Goal: Find specific page/section: Find specific page/section

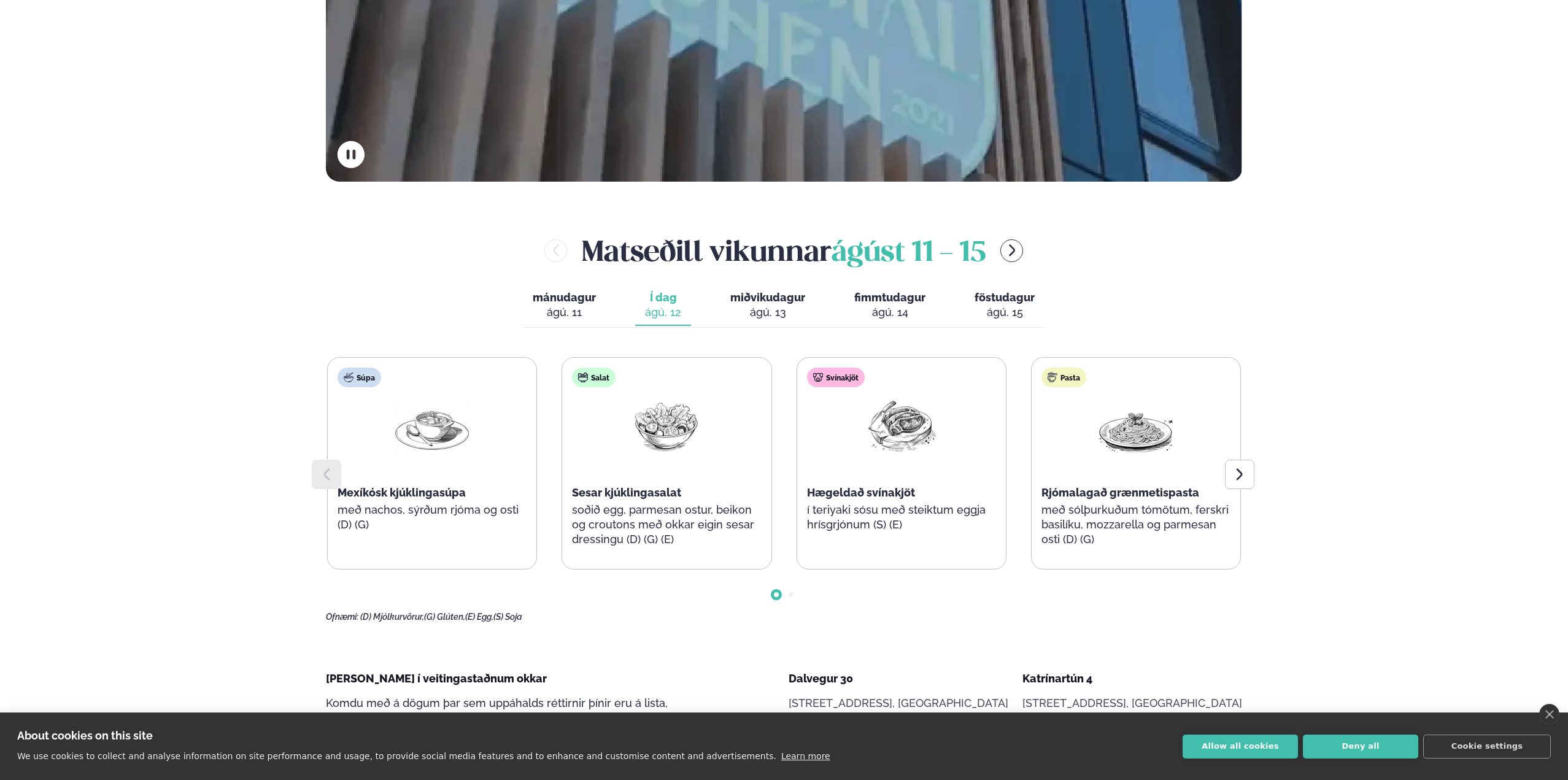
scroll to position [553, 0]
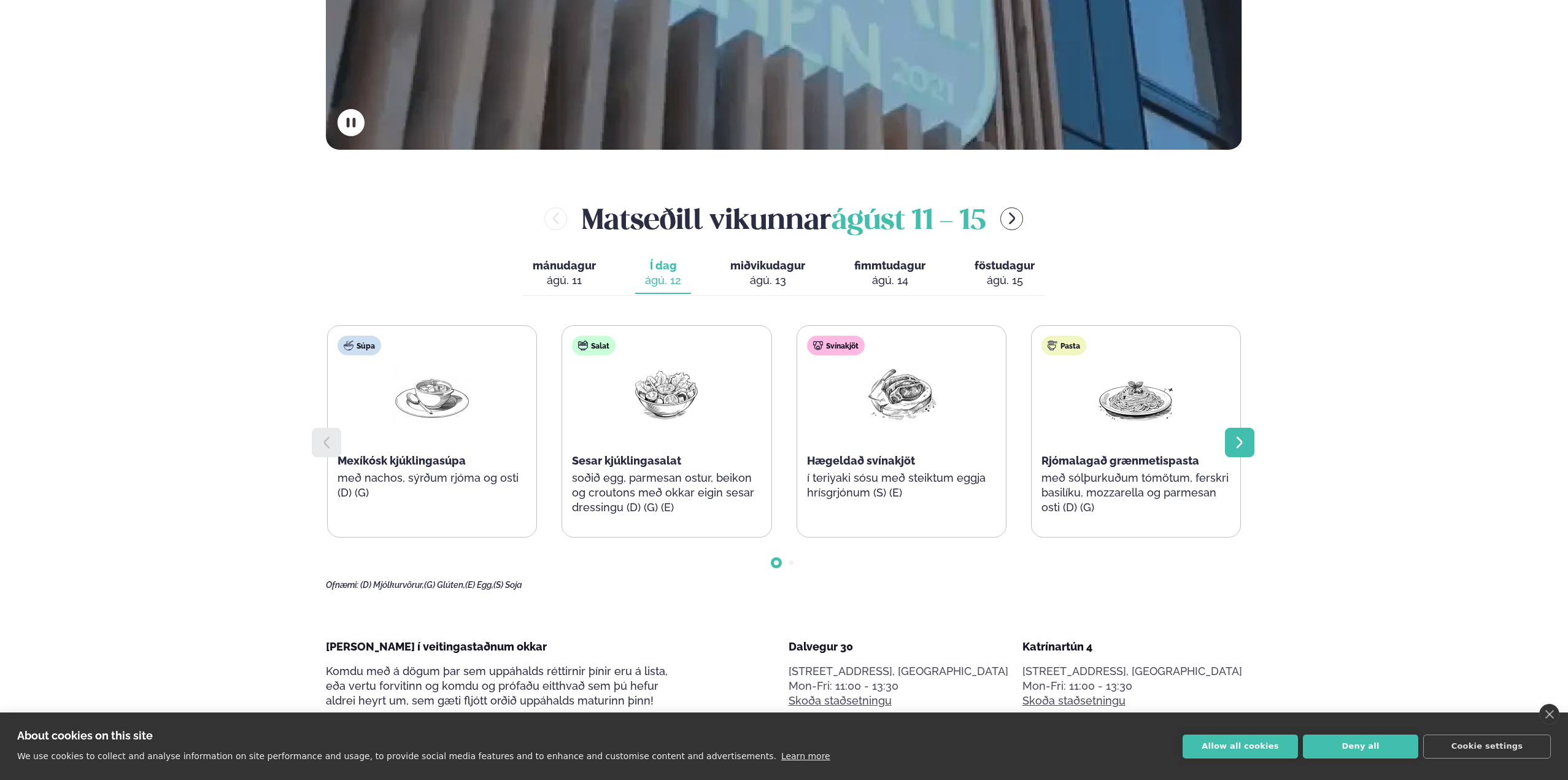
click at [1237, 446] on icon at bounding box center [1239, 442] width 15 height 15
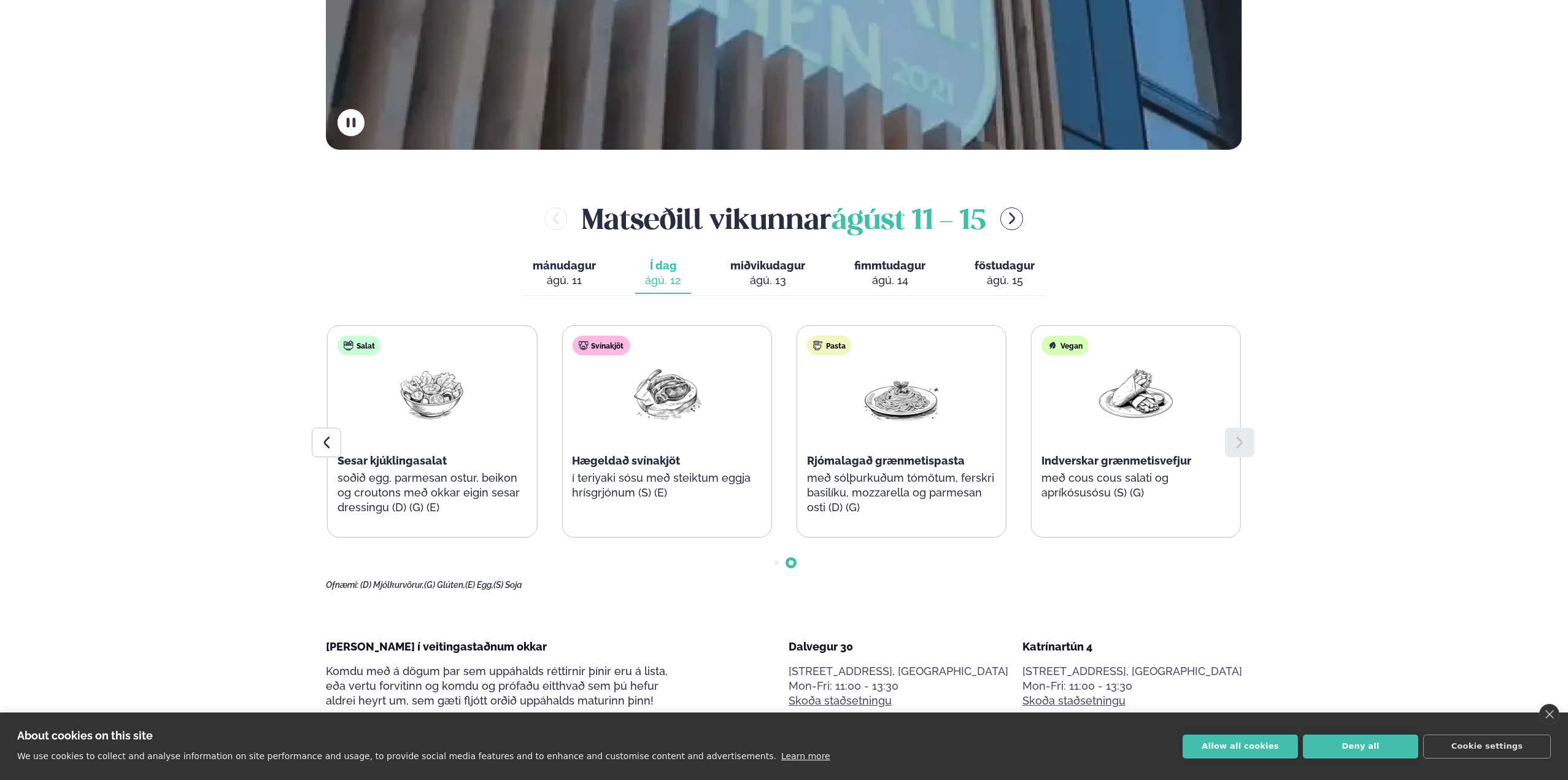
click at [1244, 438] on icon at bounding box center [1239, 442] width 15 height 15
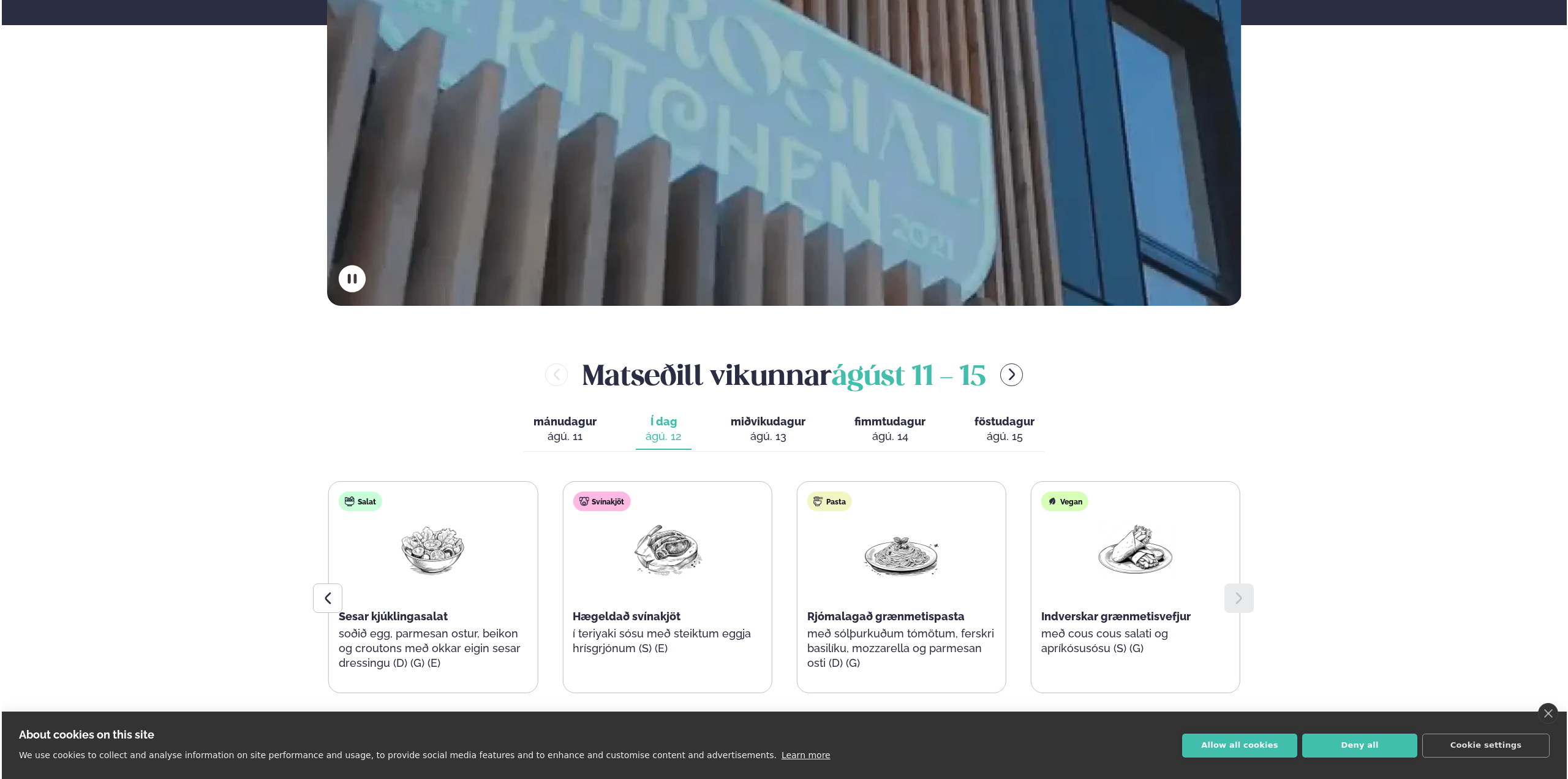
scroll to position [0, 0]
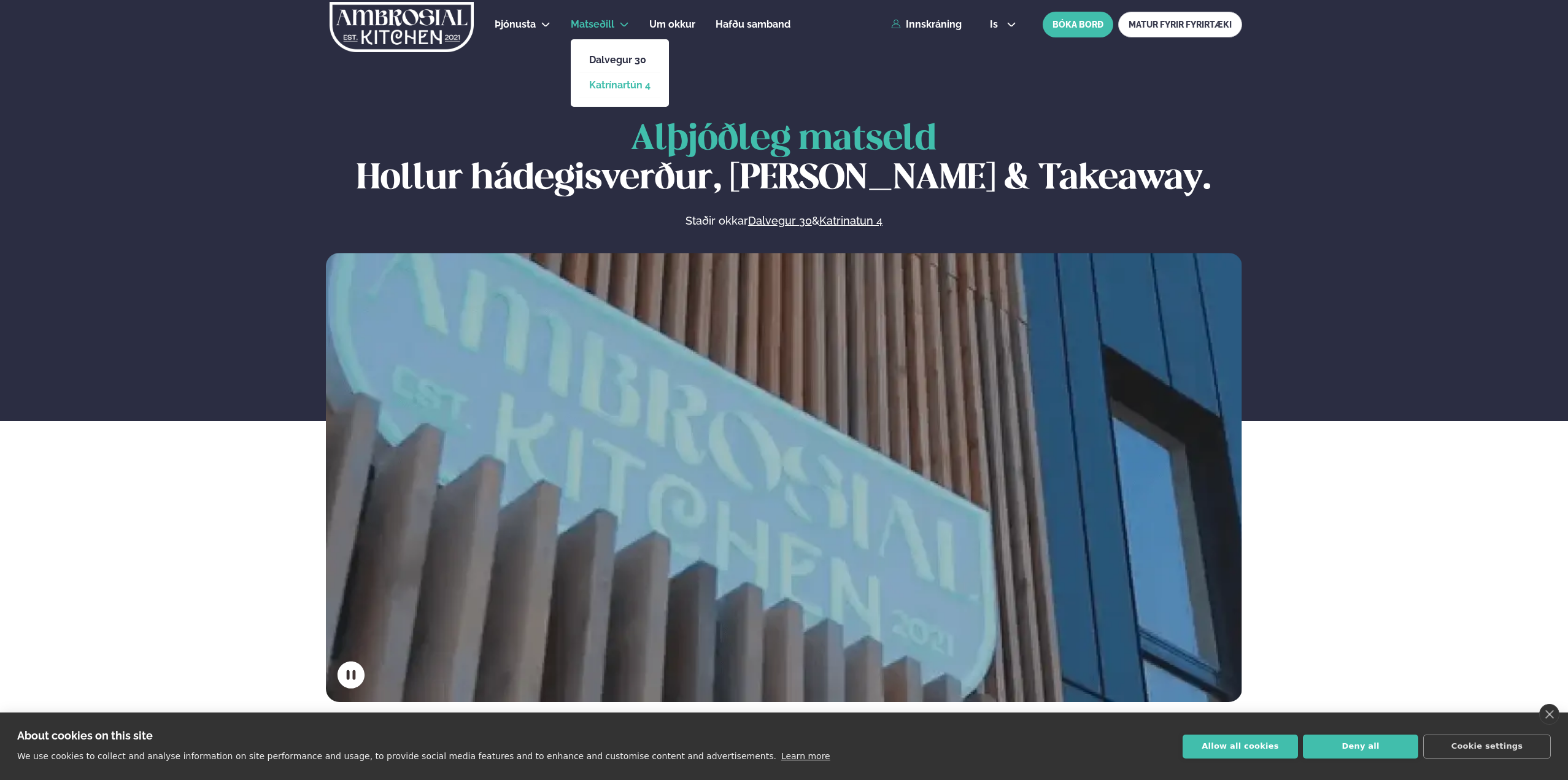
drag, startPoint x: 604, startPoint y: 61, endPoint x: 643, endPoint y: 87, distance: 46.9
click at [604, 61] on link "Dalvegur 30" at bounding box center [620, 60] width 61 height 10
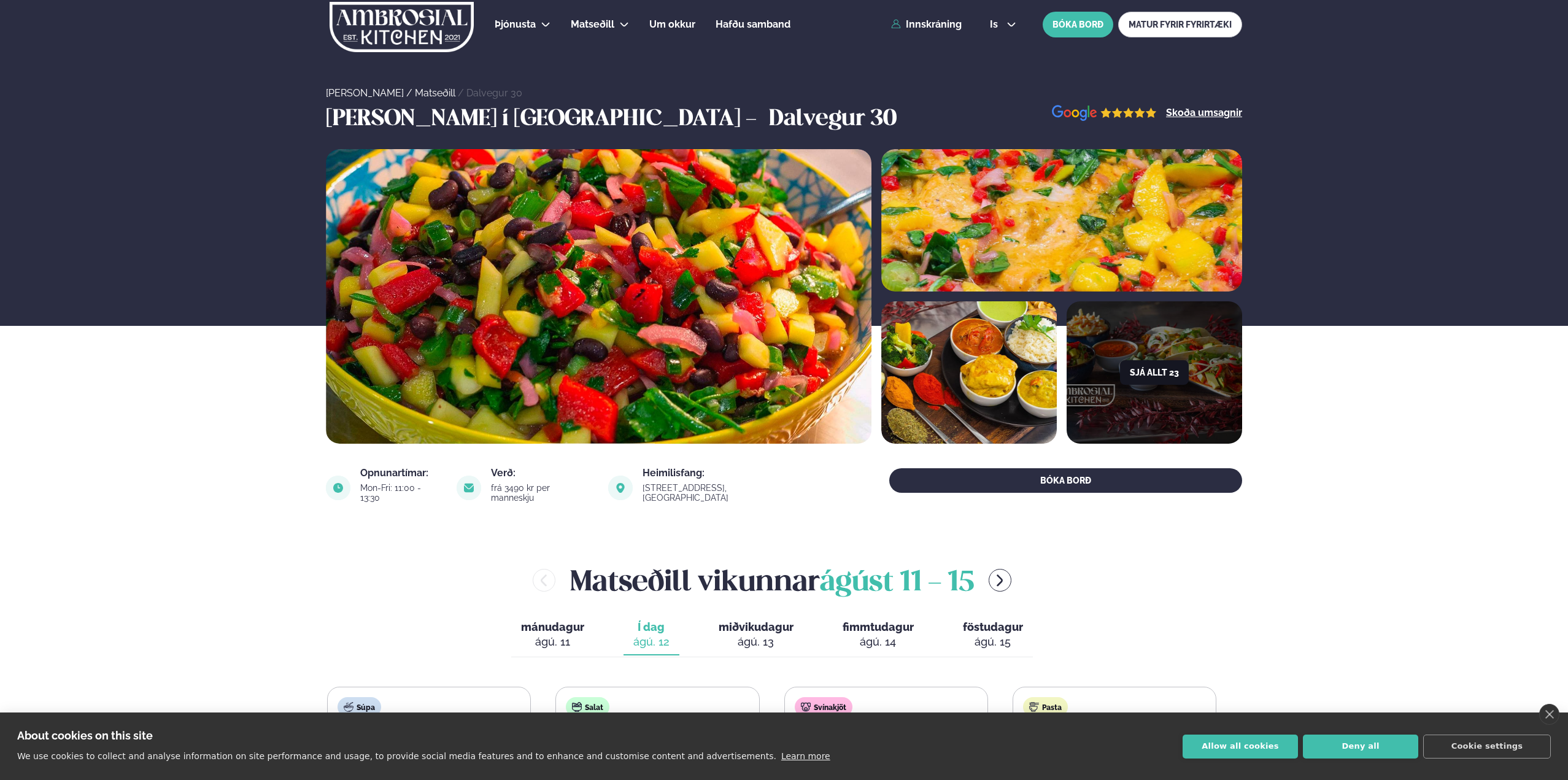
click at [1163, 374] on button "Sjá allt 23" at bounding box center [1154, 372] width 68 height 24
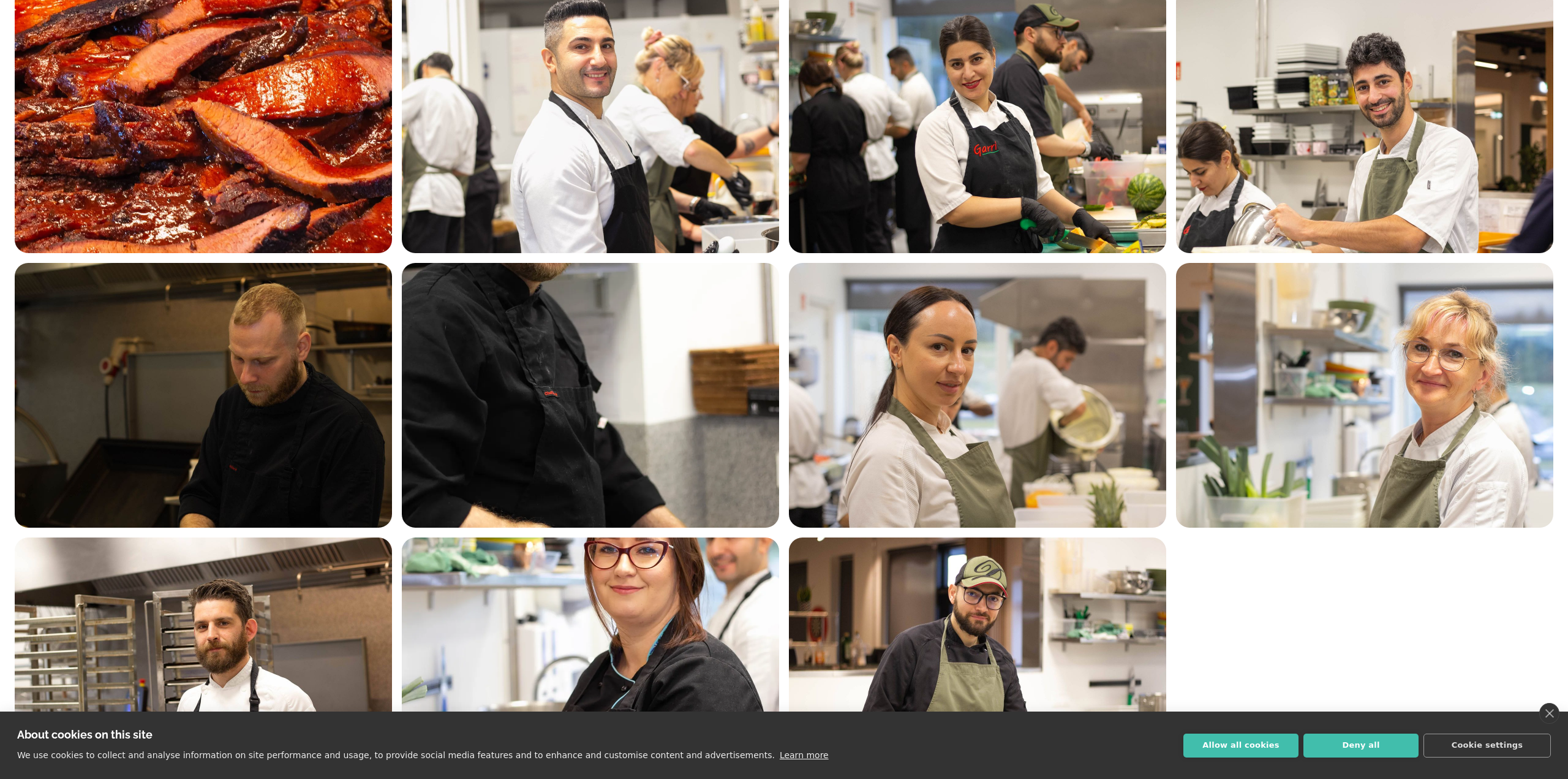
scroll to position [933, 0]
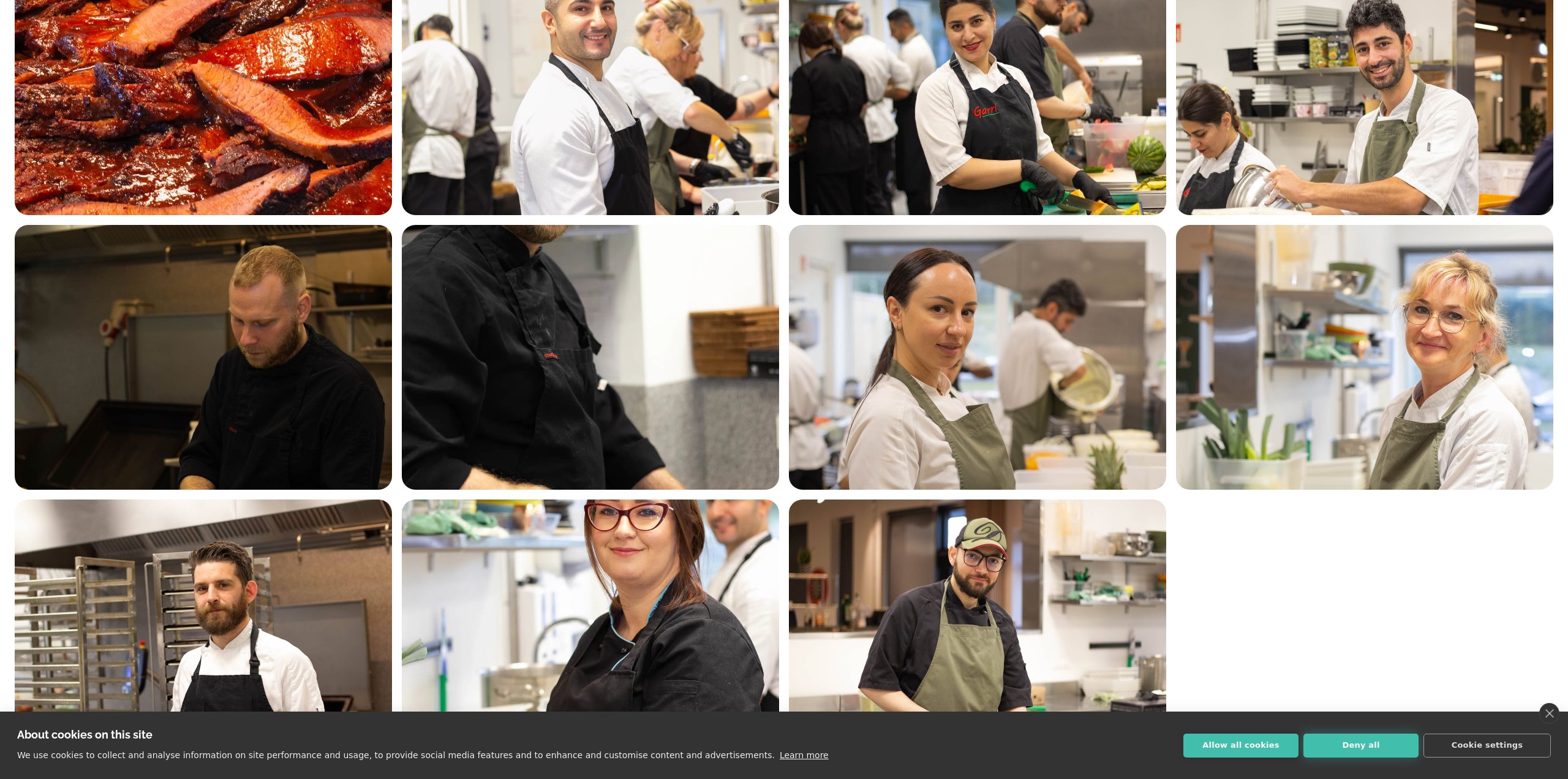
click at [1354, 751] on button "Deny all" at bounding box center [1362, 746] width 115 height 24
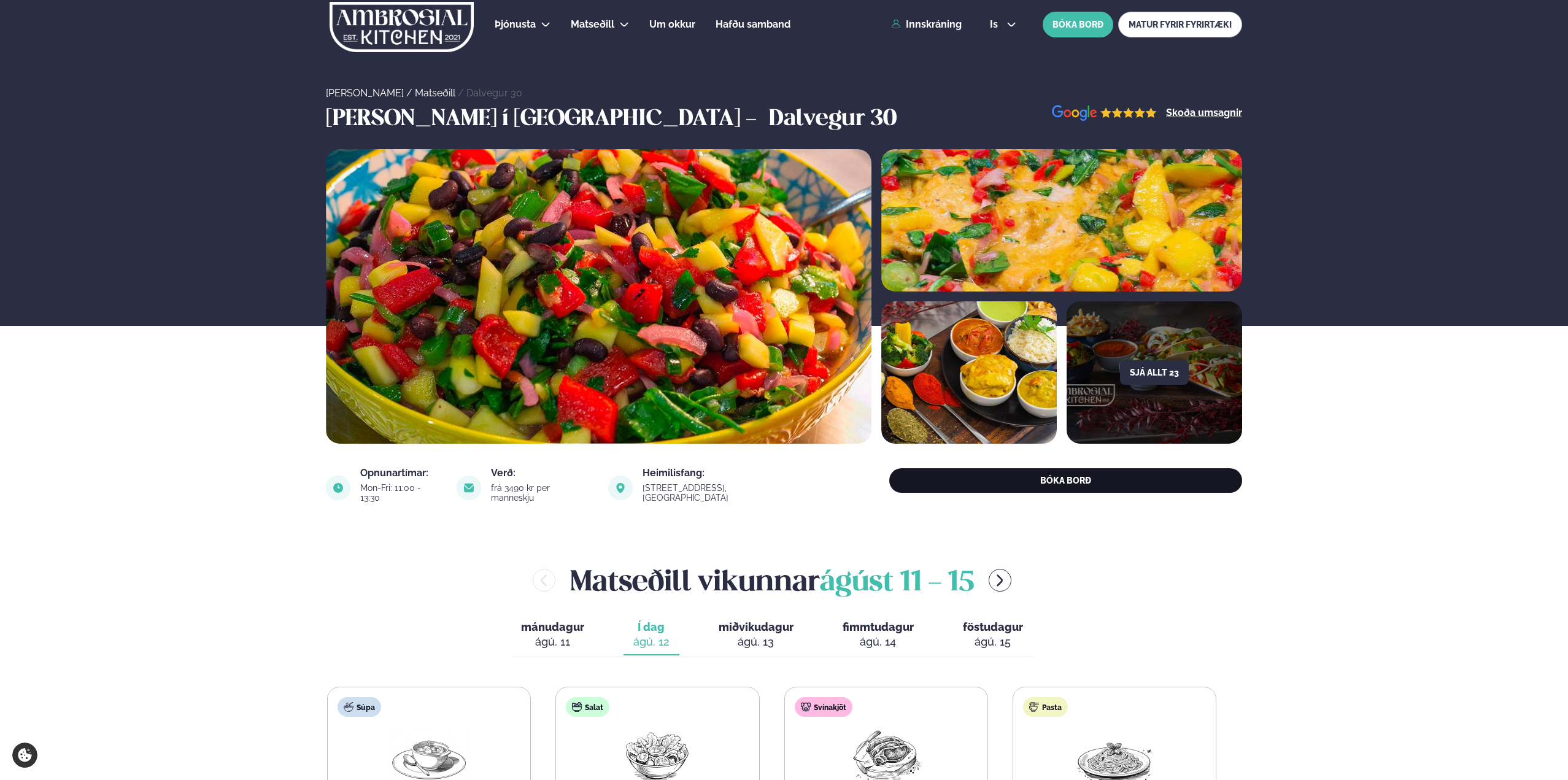
click at [1093, 477] on button "BÓKA BORÐ" at bounding box center [1065, 481] width 353 height 24
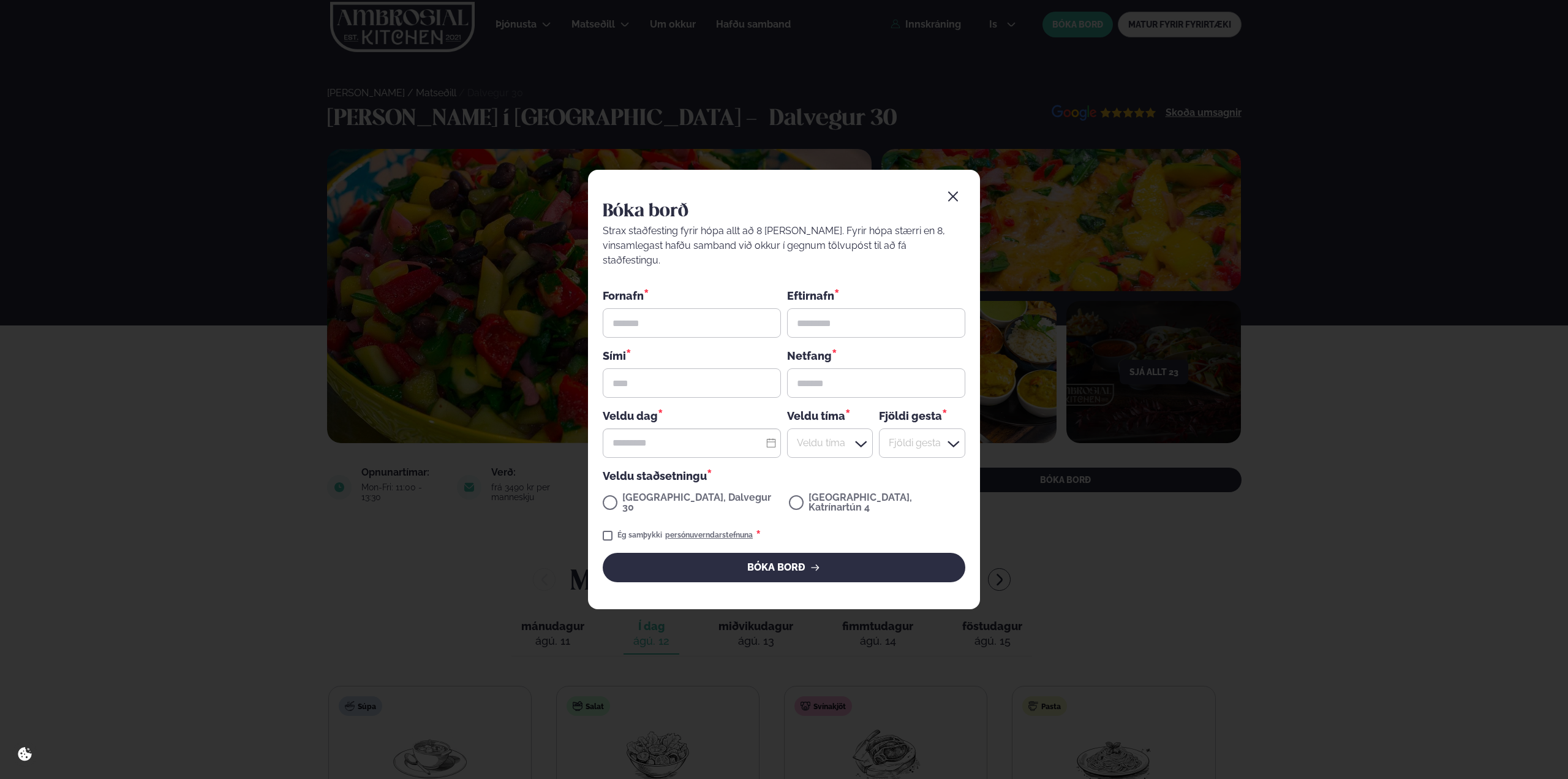
click at [942, 207] on button "button" at bounding box center [953, 197] width 24 height 24
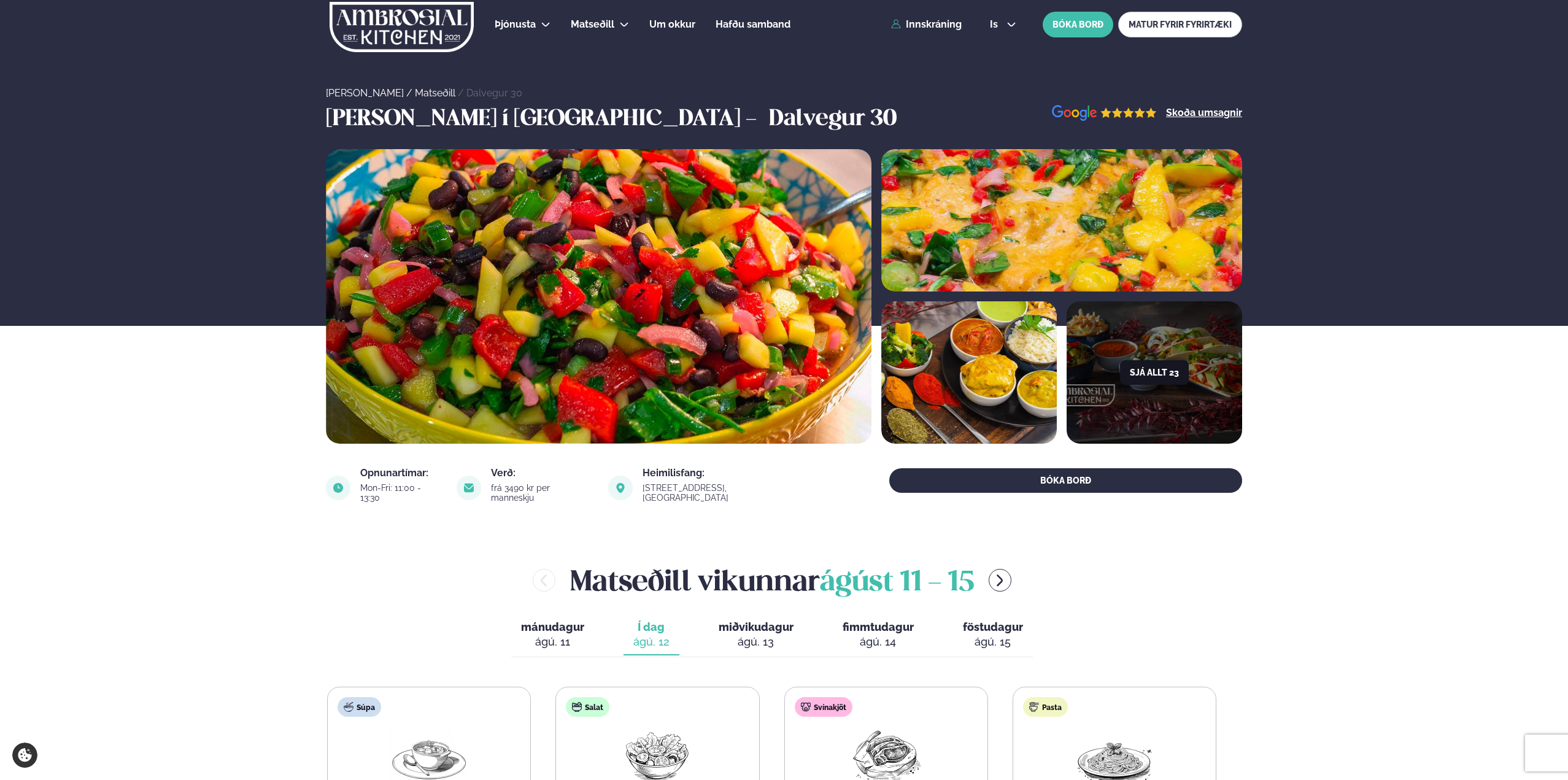
click at [1164, 370] on button "Sjá allt 23" at bounding box center [1154, 372] width 68 height 24
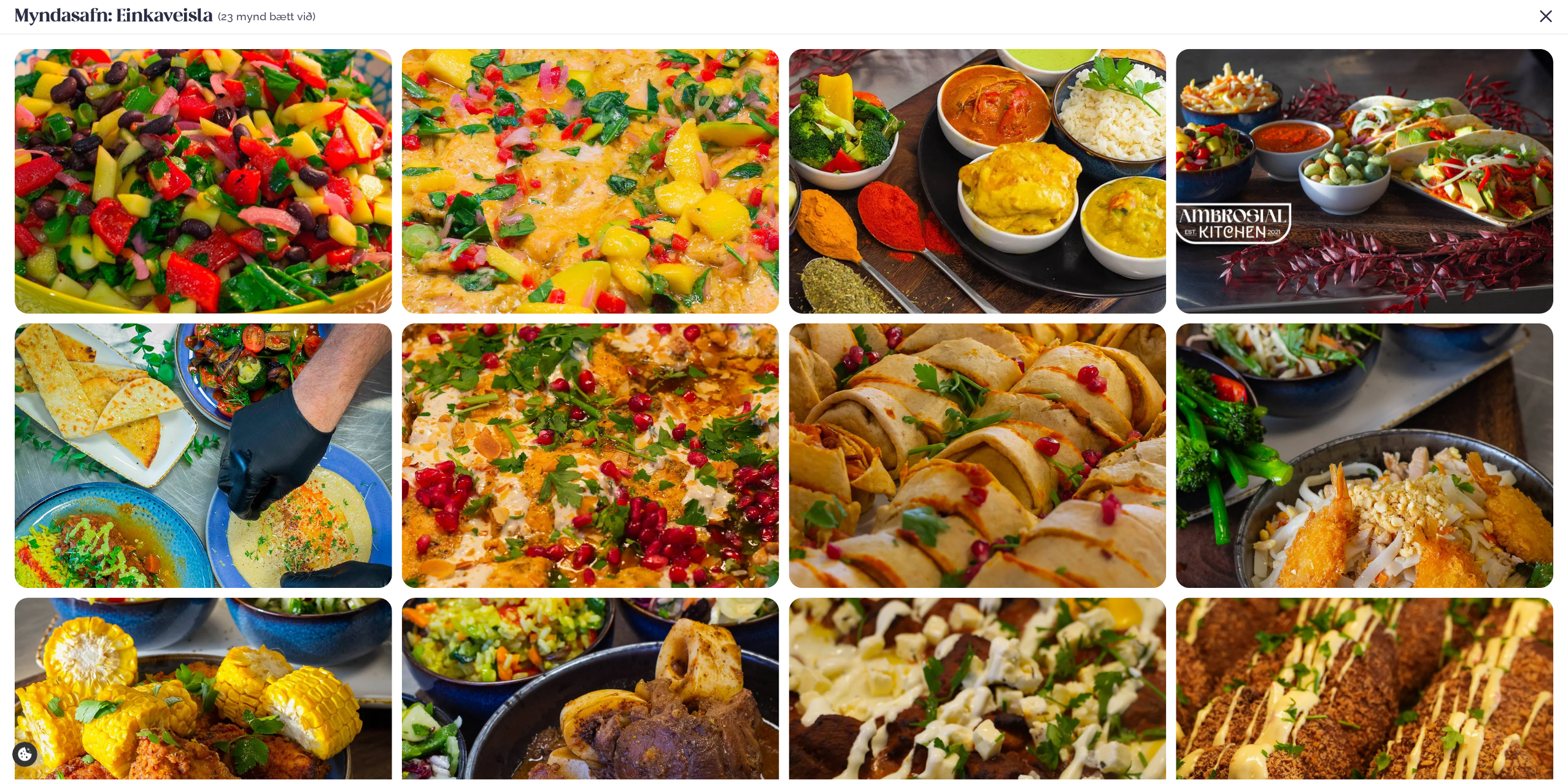
scroll to position [0, 0]
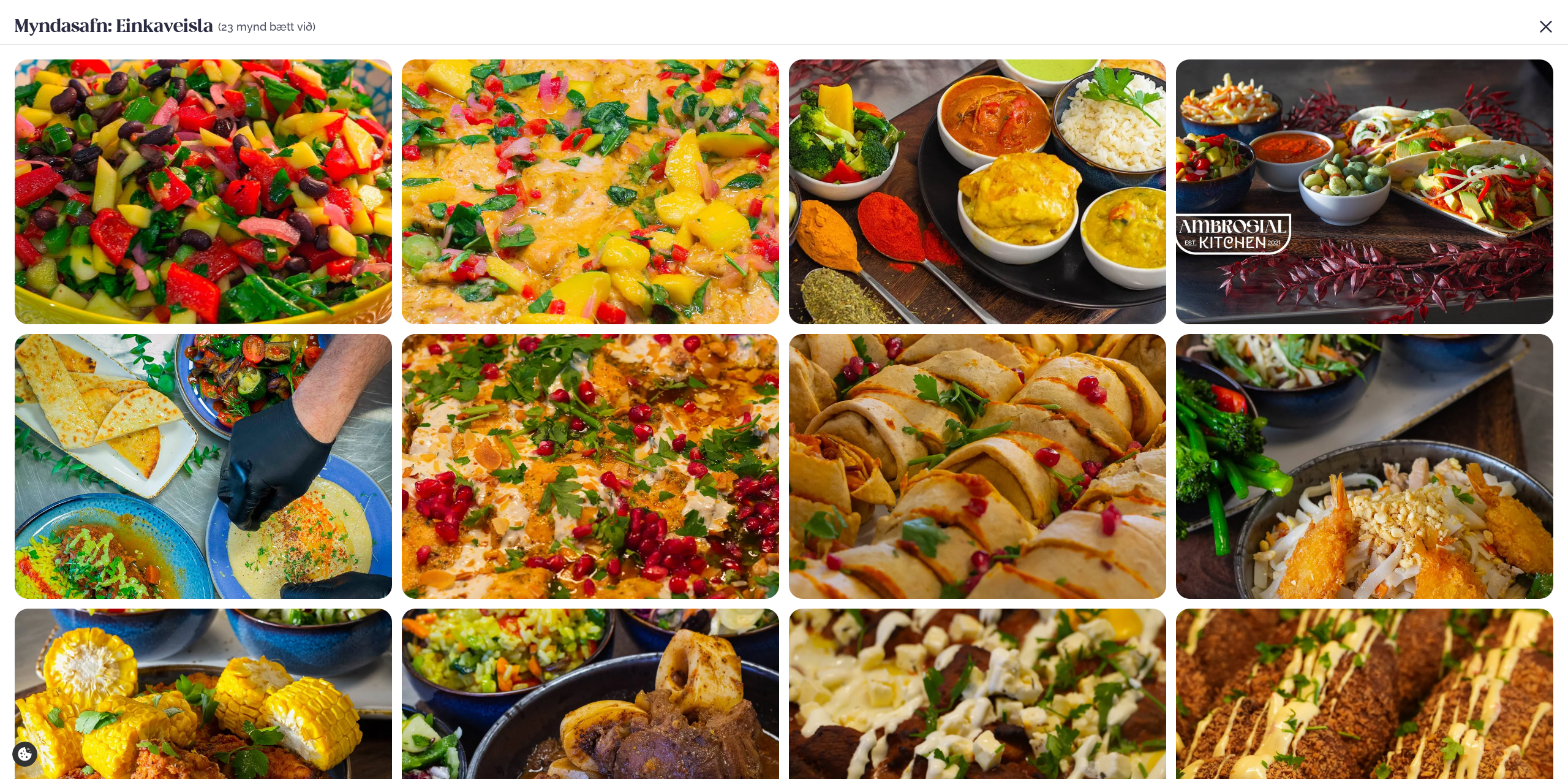
click at [1543, 27] on icon at bounding box center [1546, 26] width 11 height 11
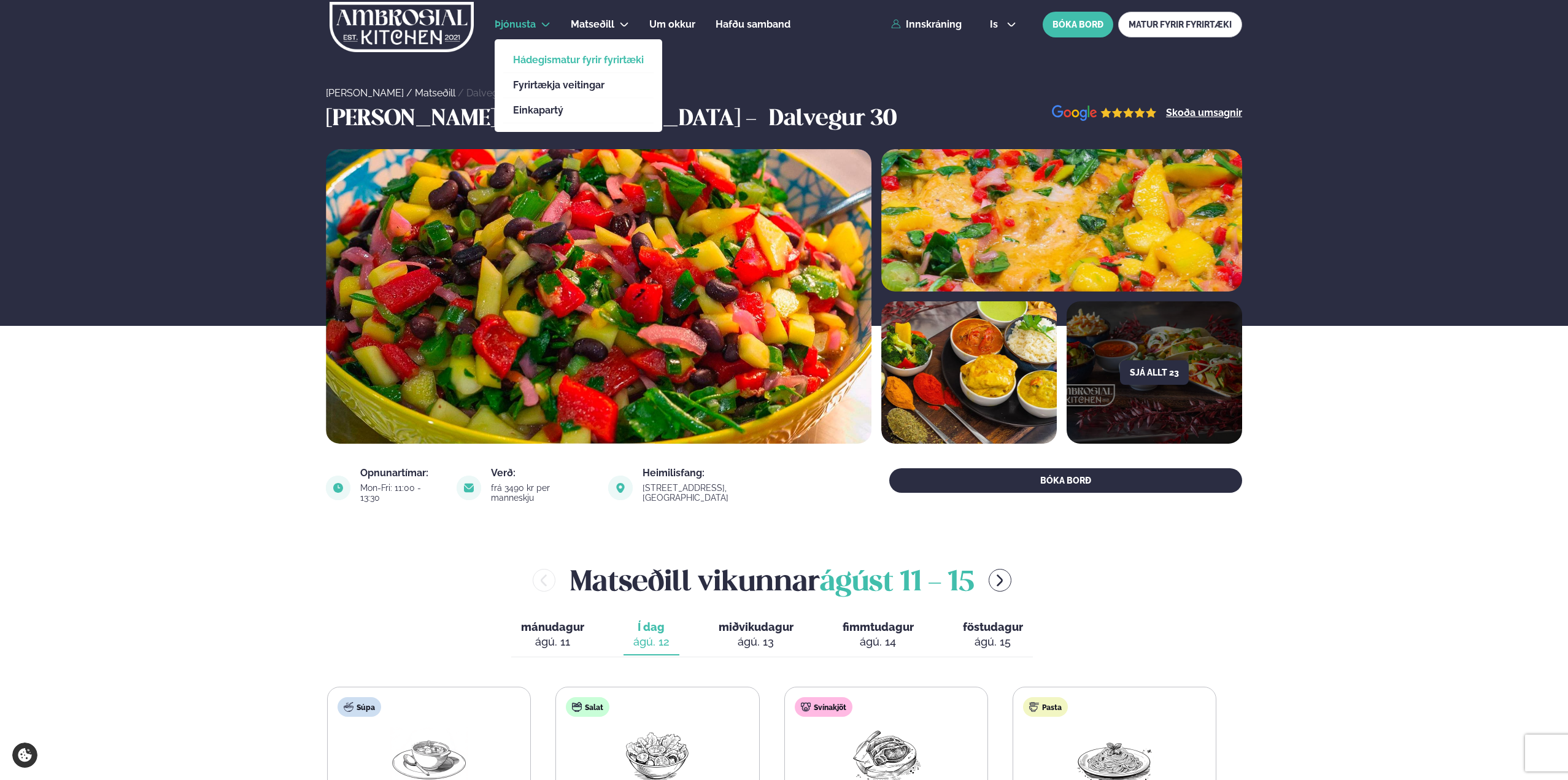
click at [557, 62] on link "Hádegismatur fyrir fyrirtæki" at bounding box center [578, 60] width 130 height 10
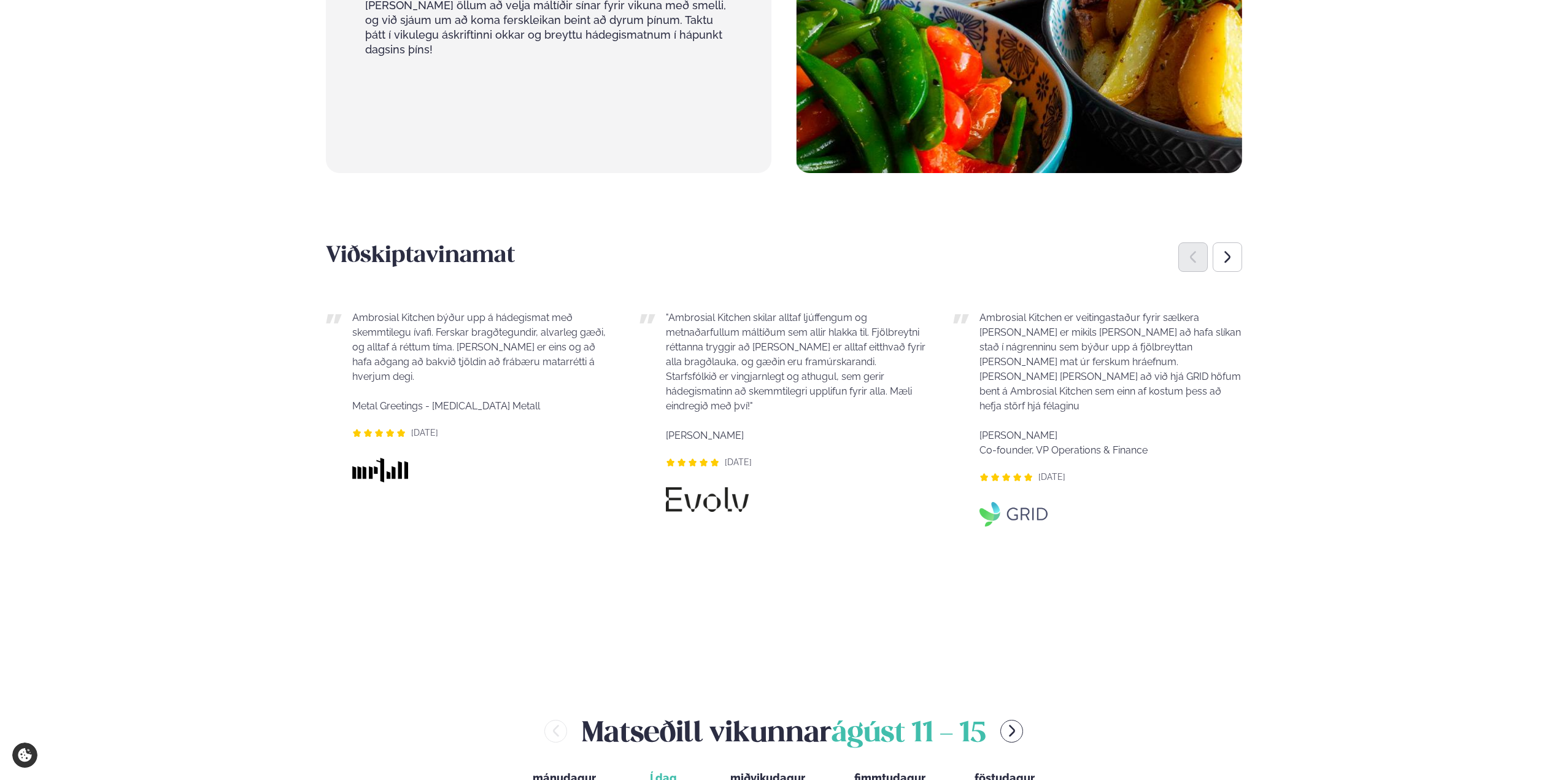
scroll to position [982, 0]
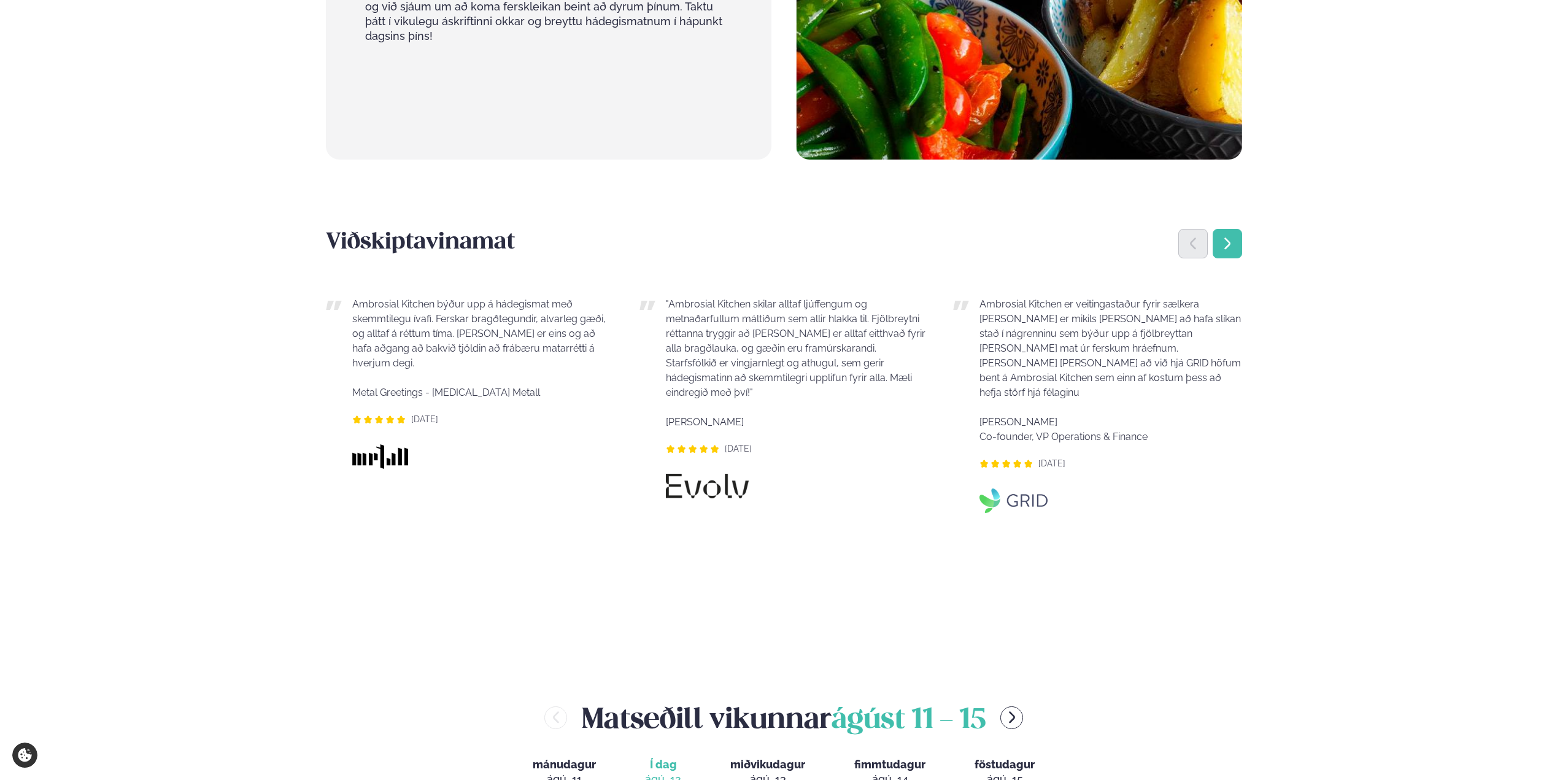
click at [1241, 229] on div "Next slide" at bounding box center [1227, 243] width 29 height 29
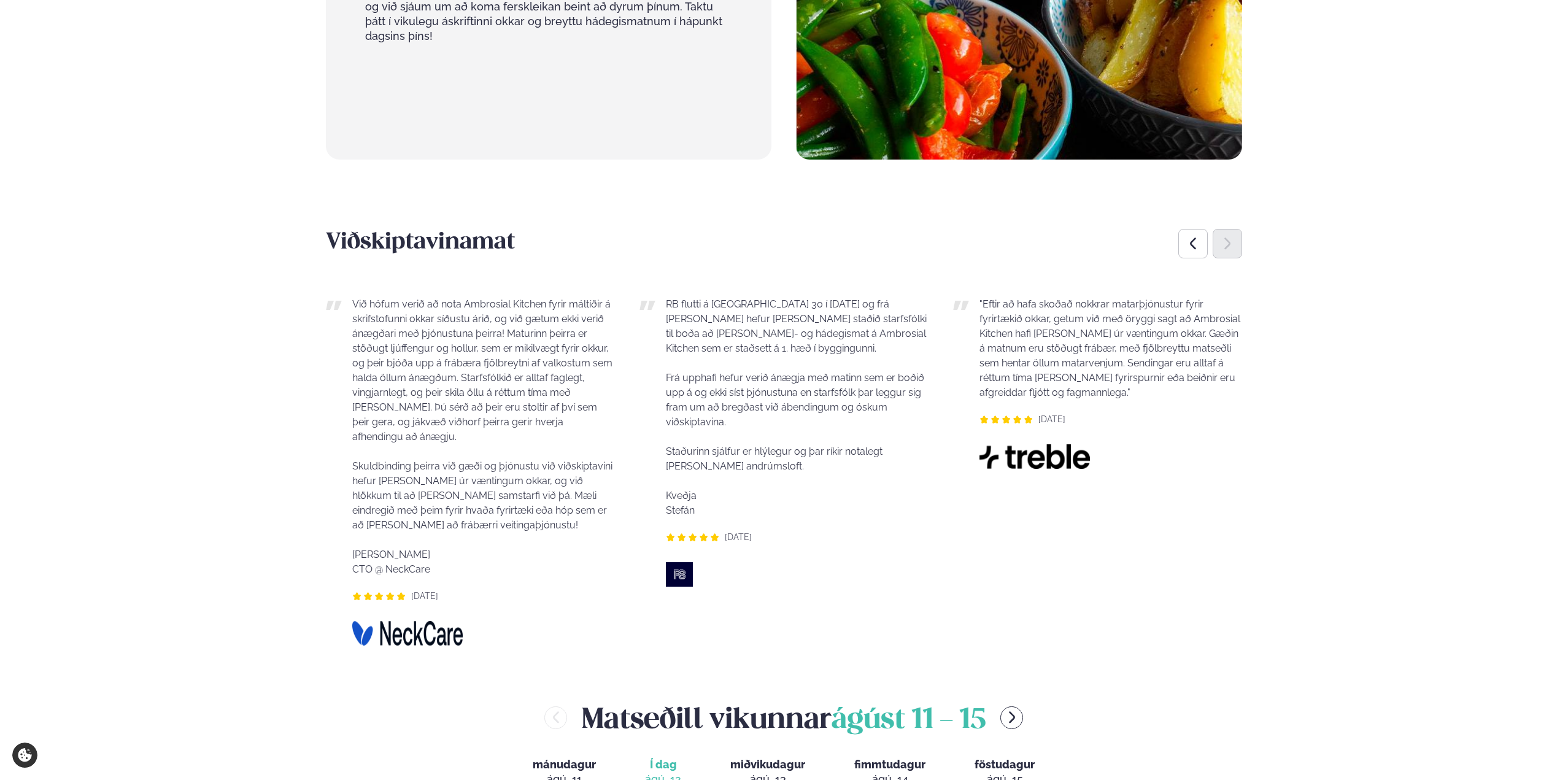
click at [1241, 229] on div "Next slide" at bounding box center [1227, 243] width 29 height 29
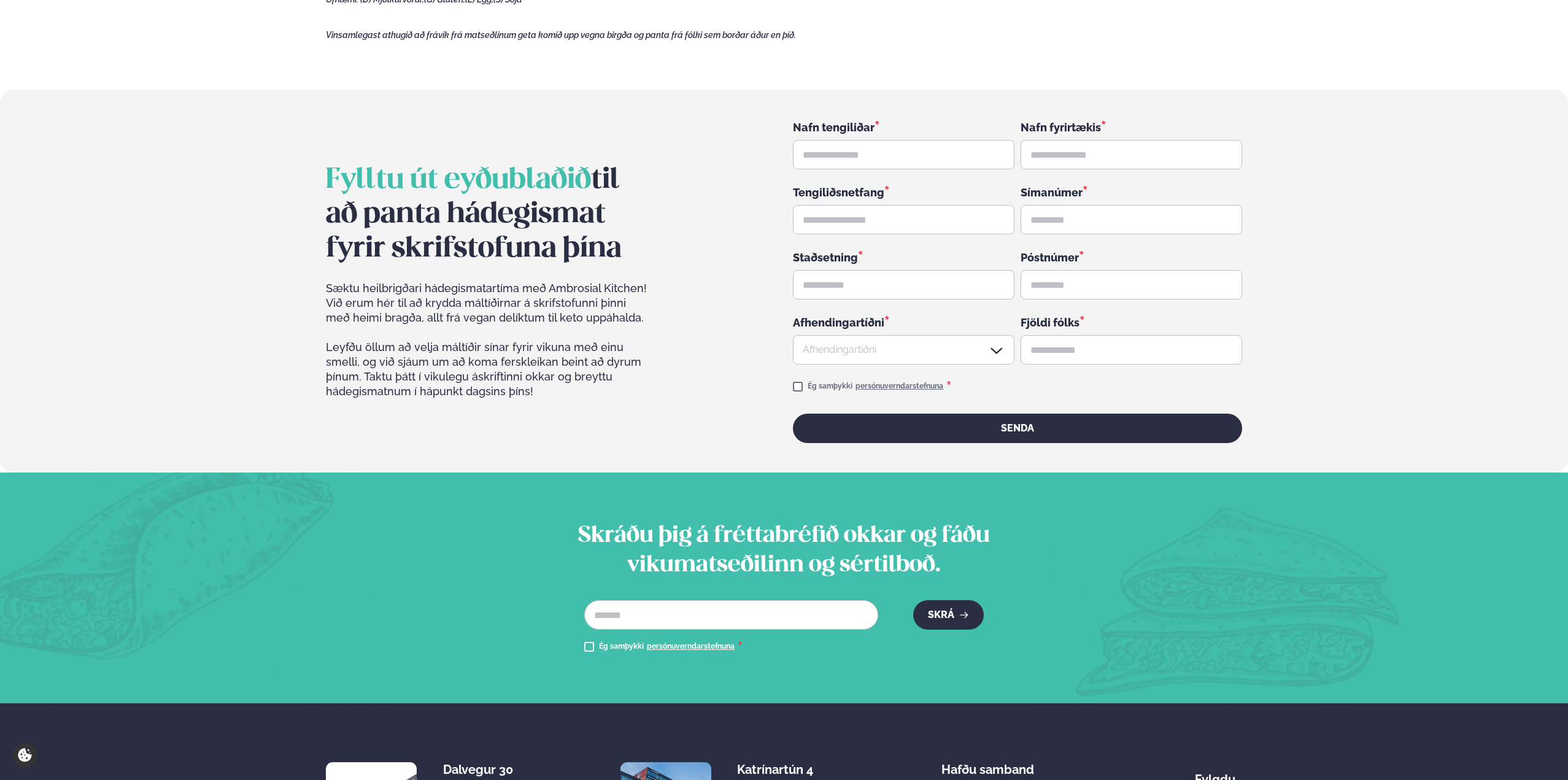
scroll to position [2209, 0]
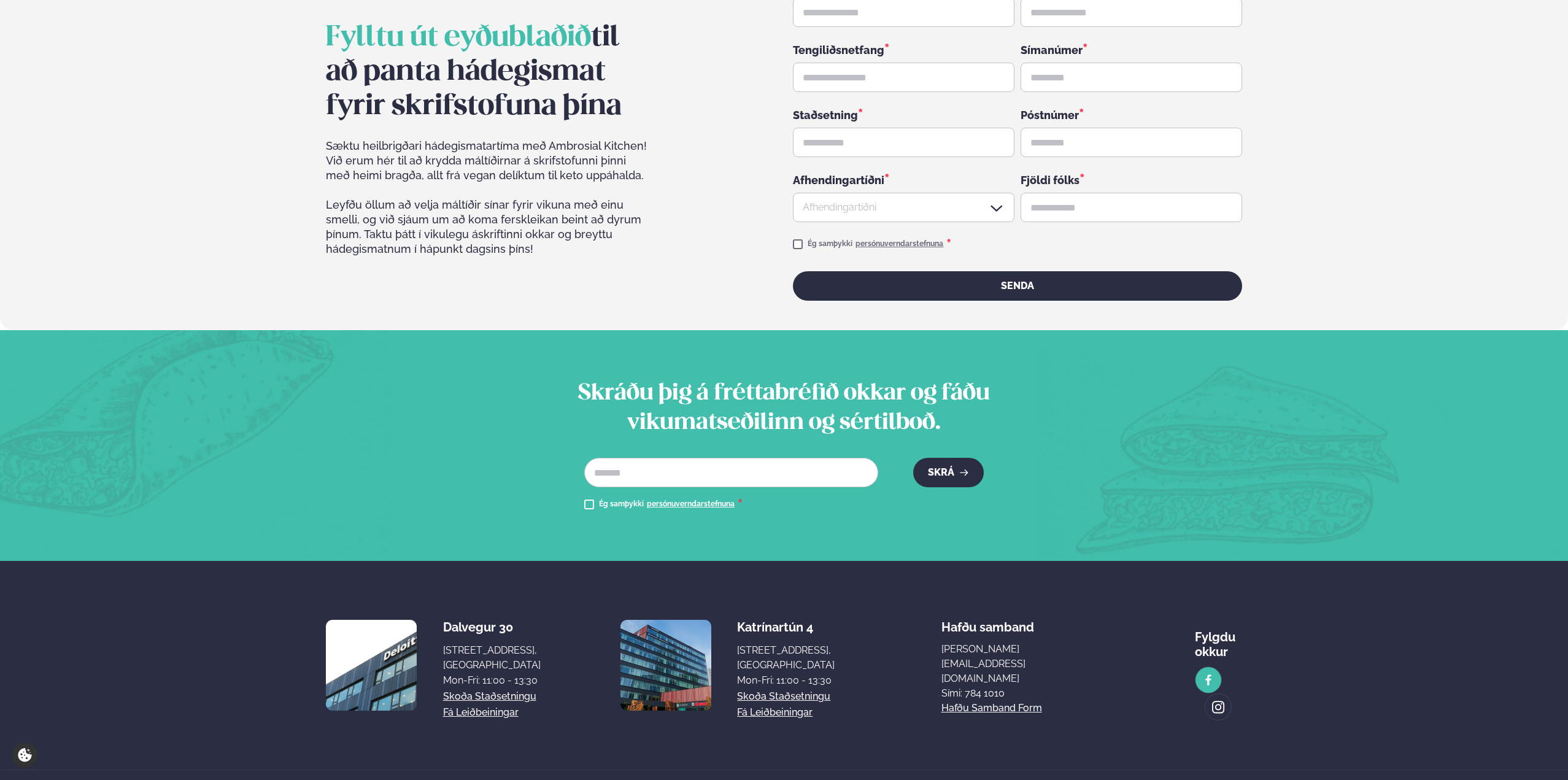
click at [1201, 673] on img at bounding box center [1208, 680] width 14 height 14
